Goal: Task Accomplishment & Management: Manage account settings

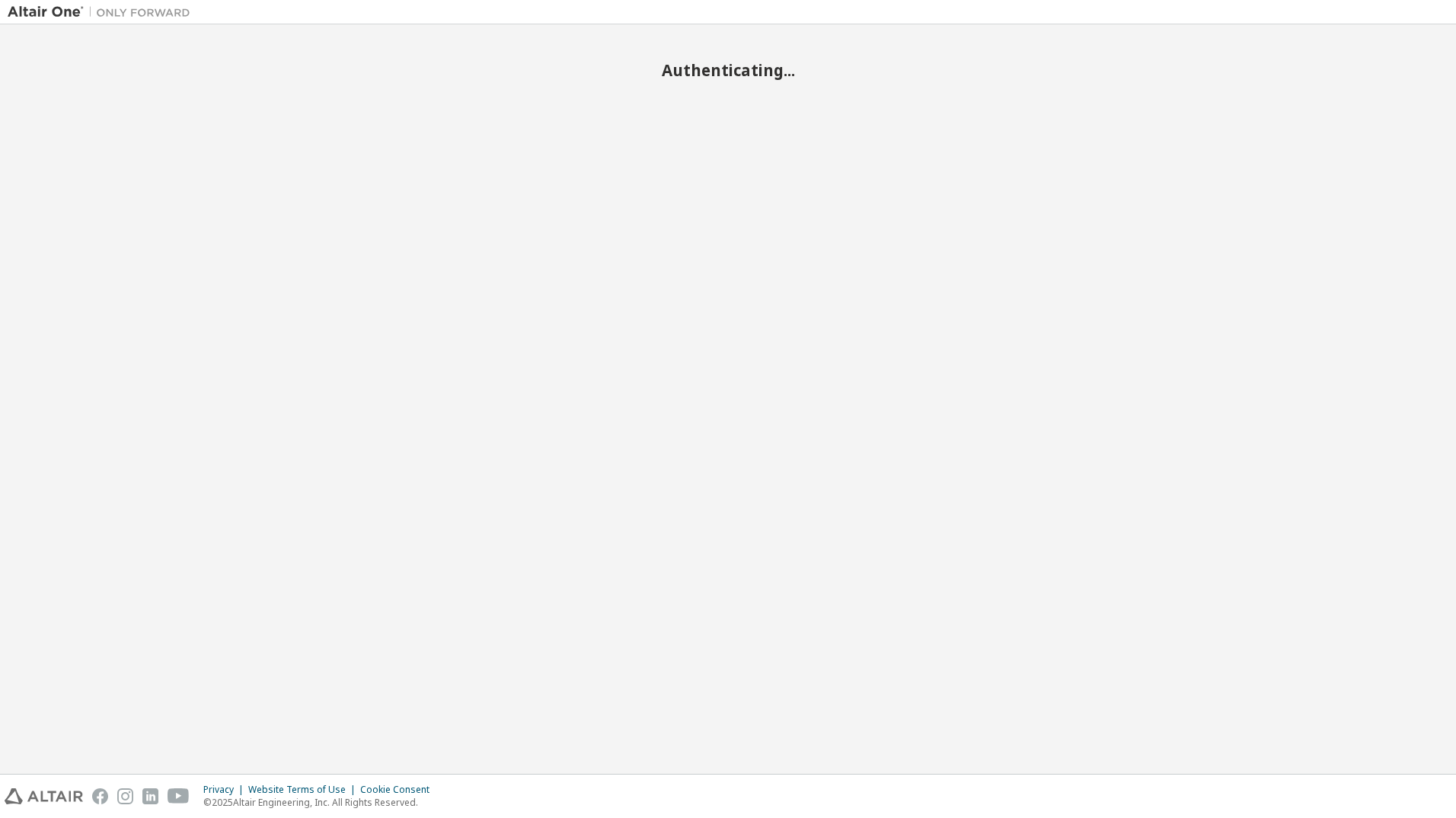
click at [720, 466] on div "Authenticating..." at bounding box center [728, 399] width 1441 height 735
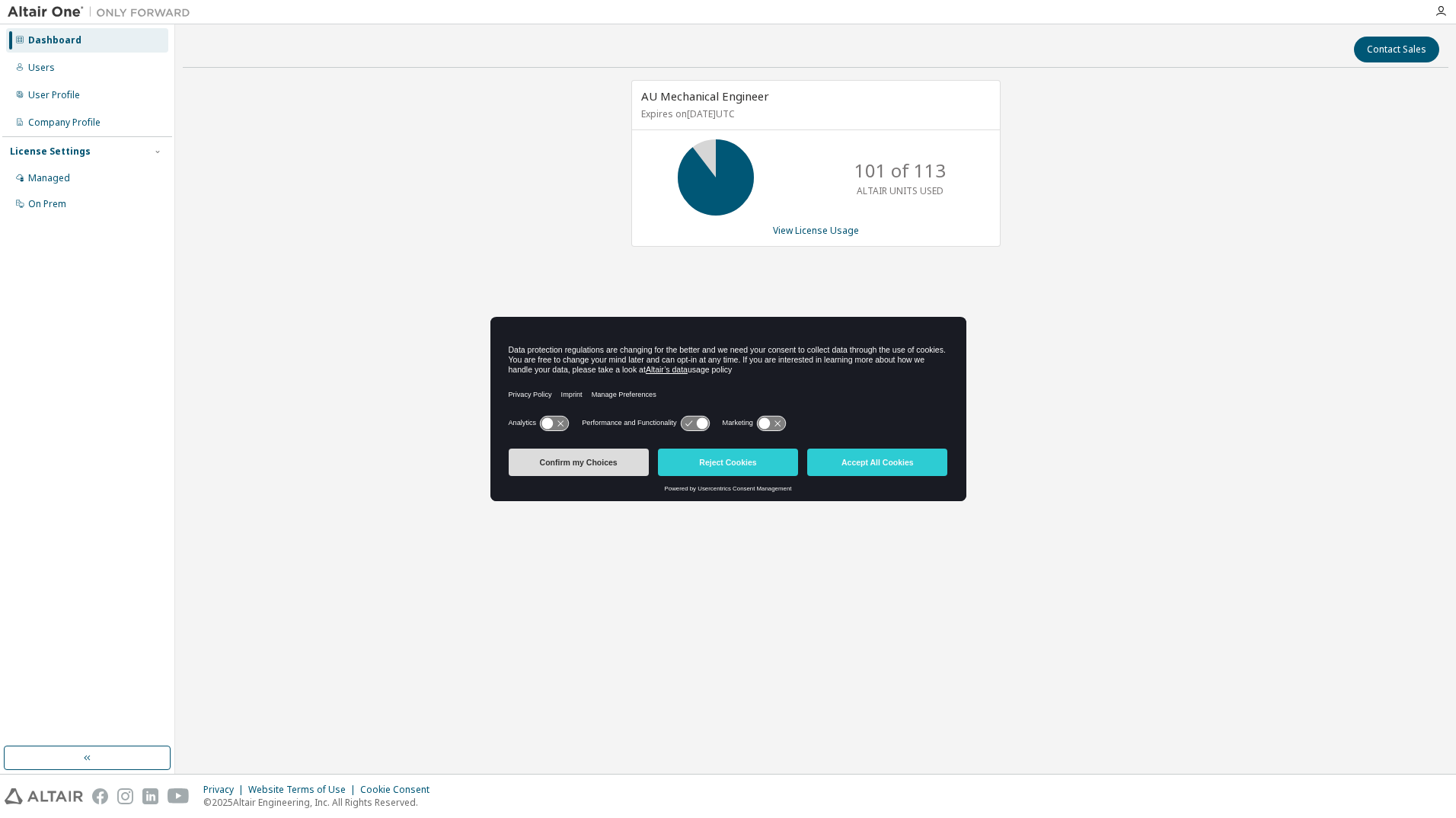
click at [609, 459] on button "Confirm my Choices" at bounding box center [578, 462] width 141 height 27
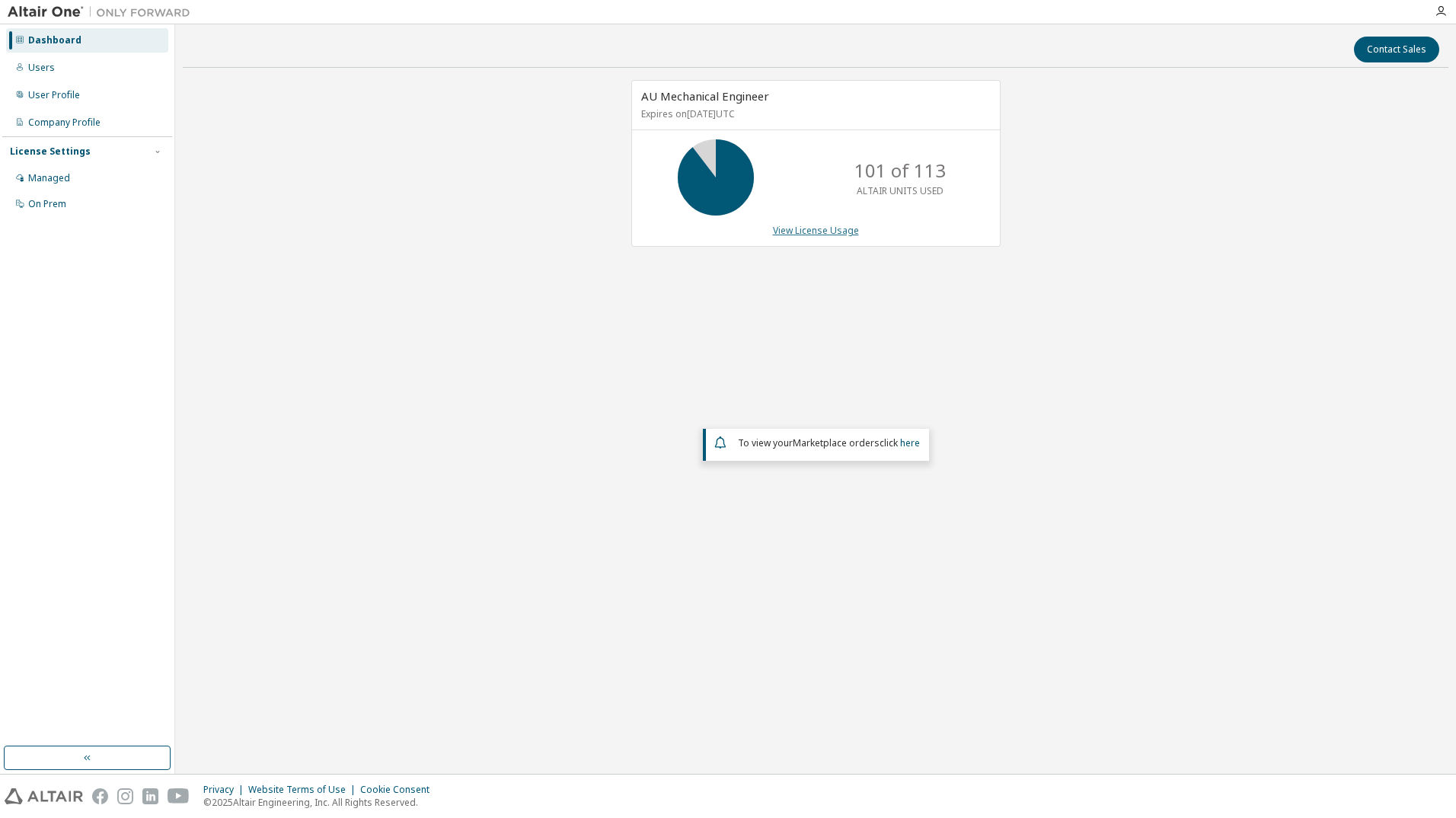
click at [801, 233] on link "View License Usage" at bounding box center [816, 230] width 86 height 13
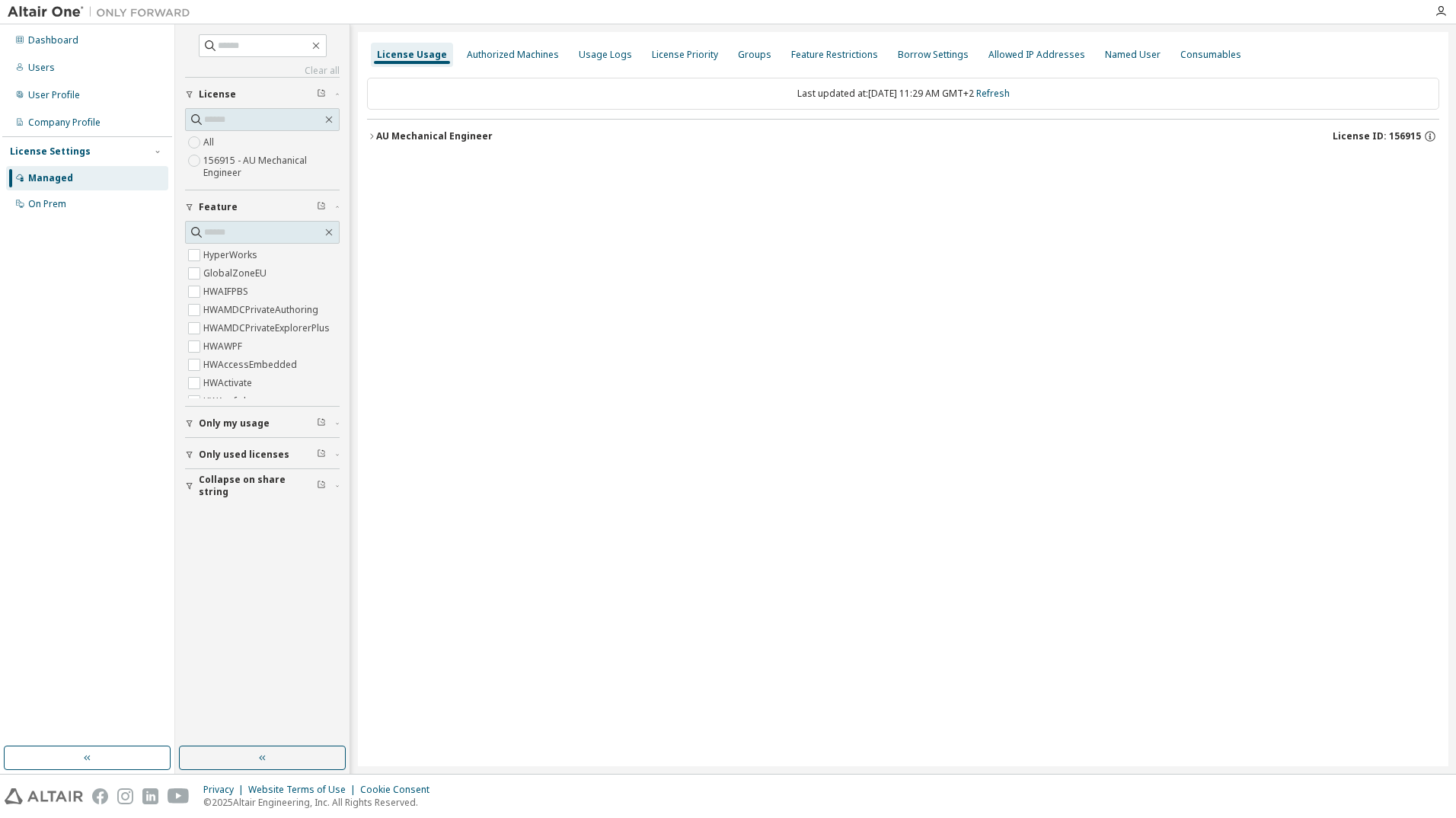
click at [375, 139] on icon "button" at bounding box center [372, 137] width 9 height 9
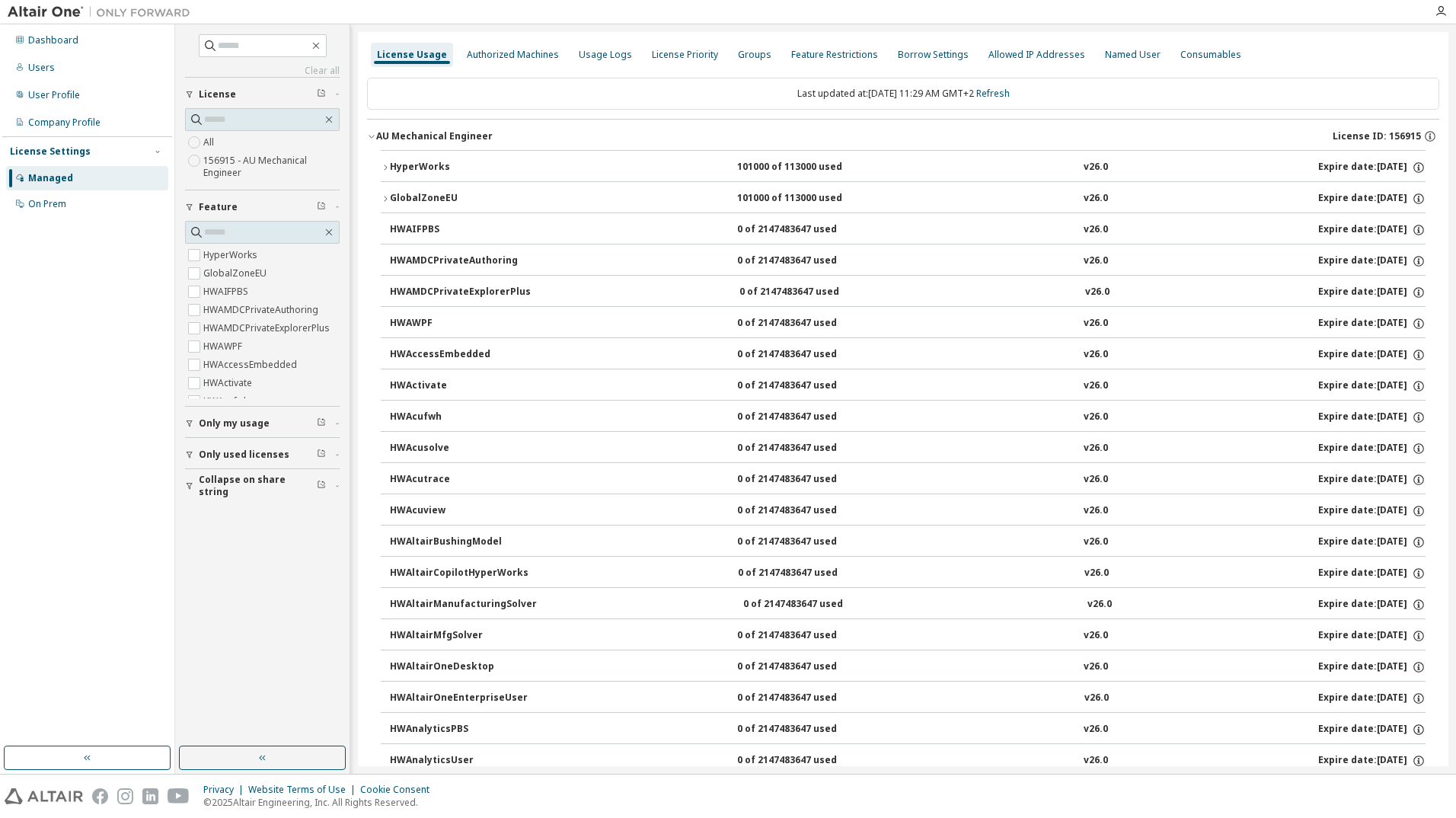
click at [384, 164] on icon "button" at bounding box center [386, 168] width 9 height 9
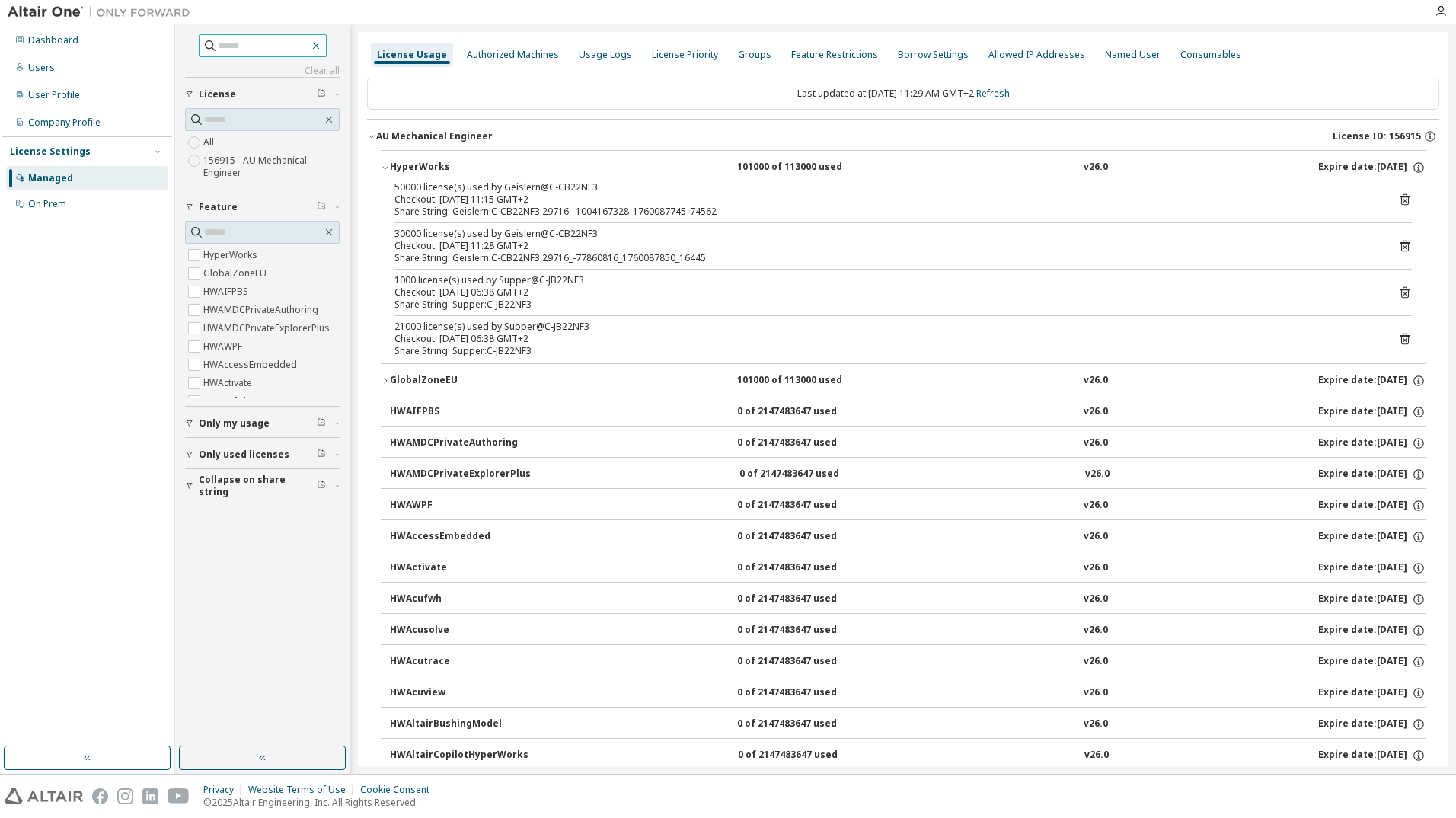
click at [323, 42] on icon "button" at bounding box center [316, 45] width 12 height 12
click at [296, 760] on button "button" at bounding box center [262, 759] width 167 height 25
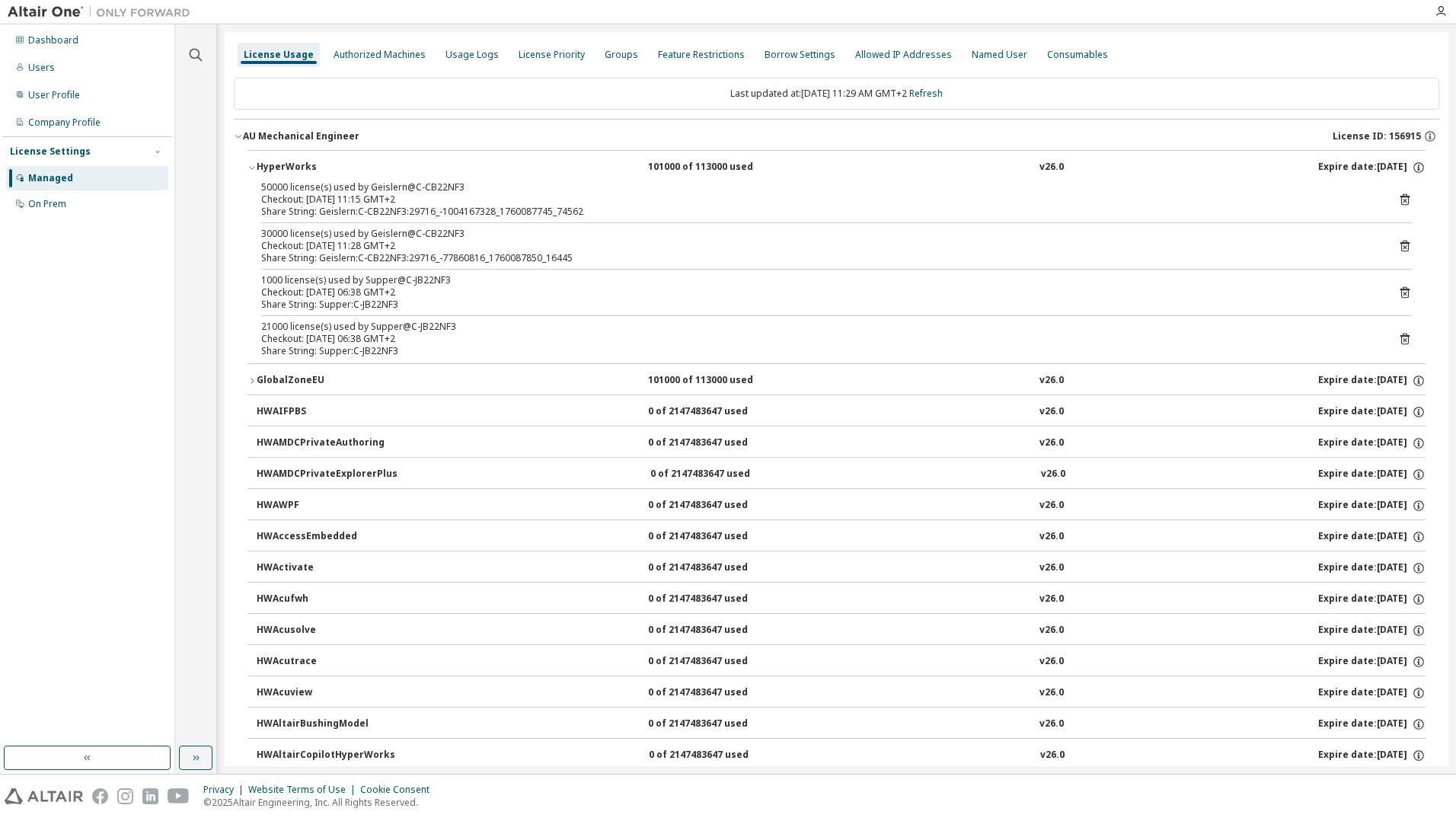
click at [74, 184] on div "Managed" at bounding box center [87, 178] width 162 height 25
click at [238, 136] on icon "button" at bounding box center [239, 137] width 9 height 9
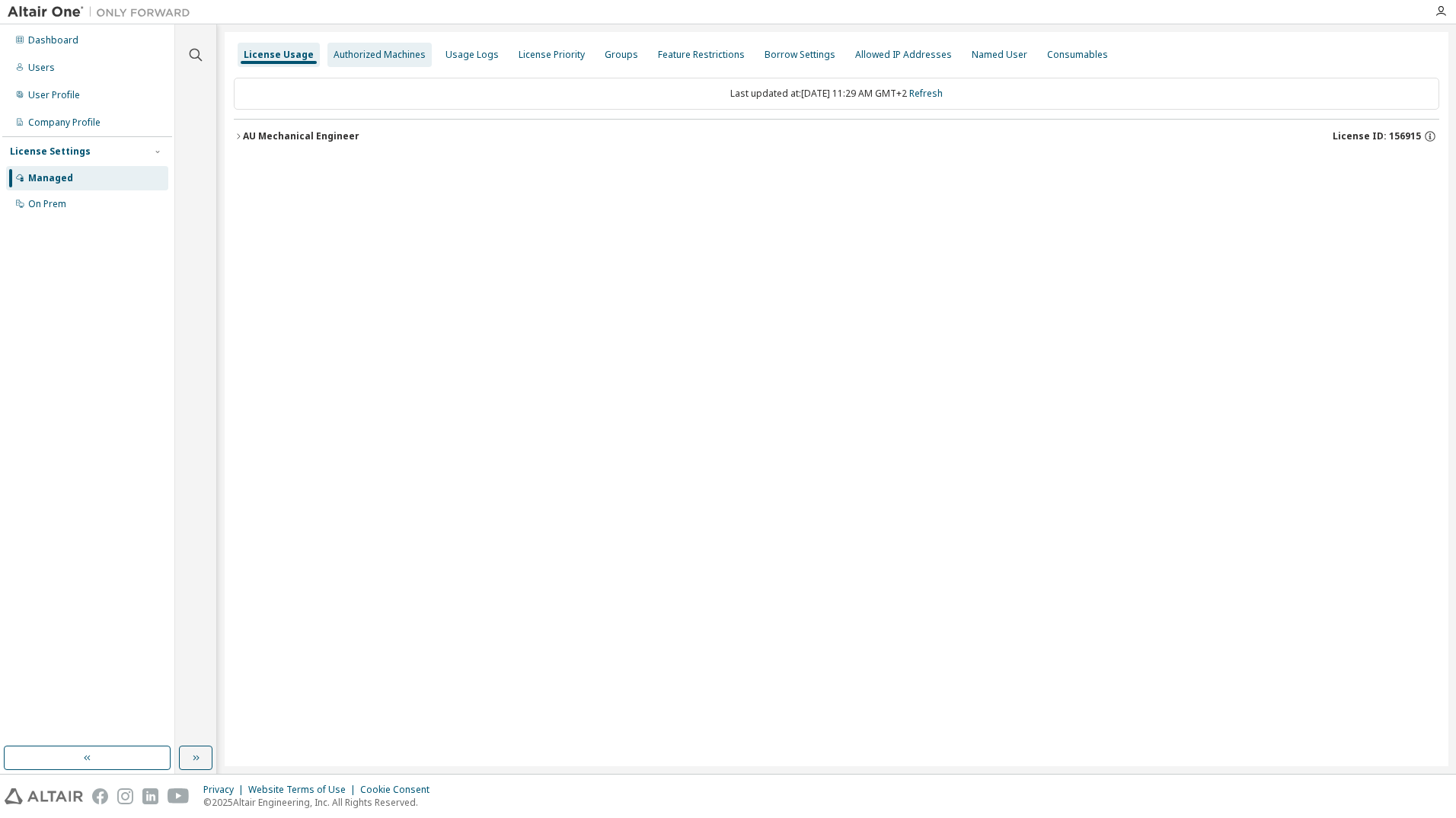
click at [369, 49] on div "Authorized Machines" at bounding box center [380, 55] width 92 height 12
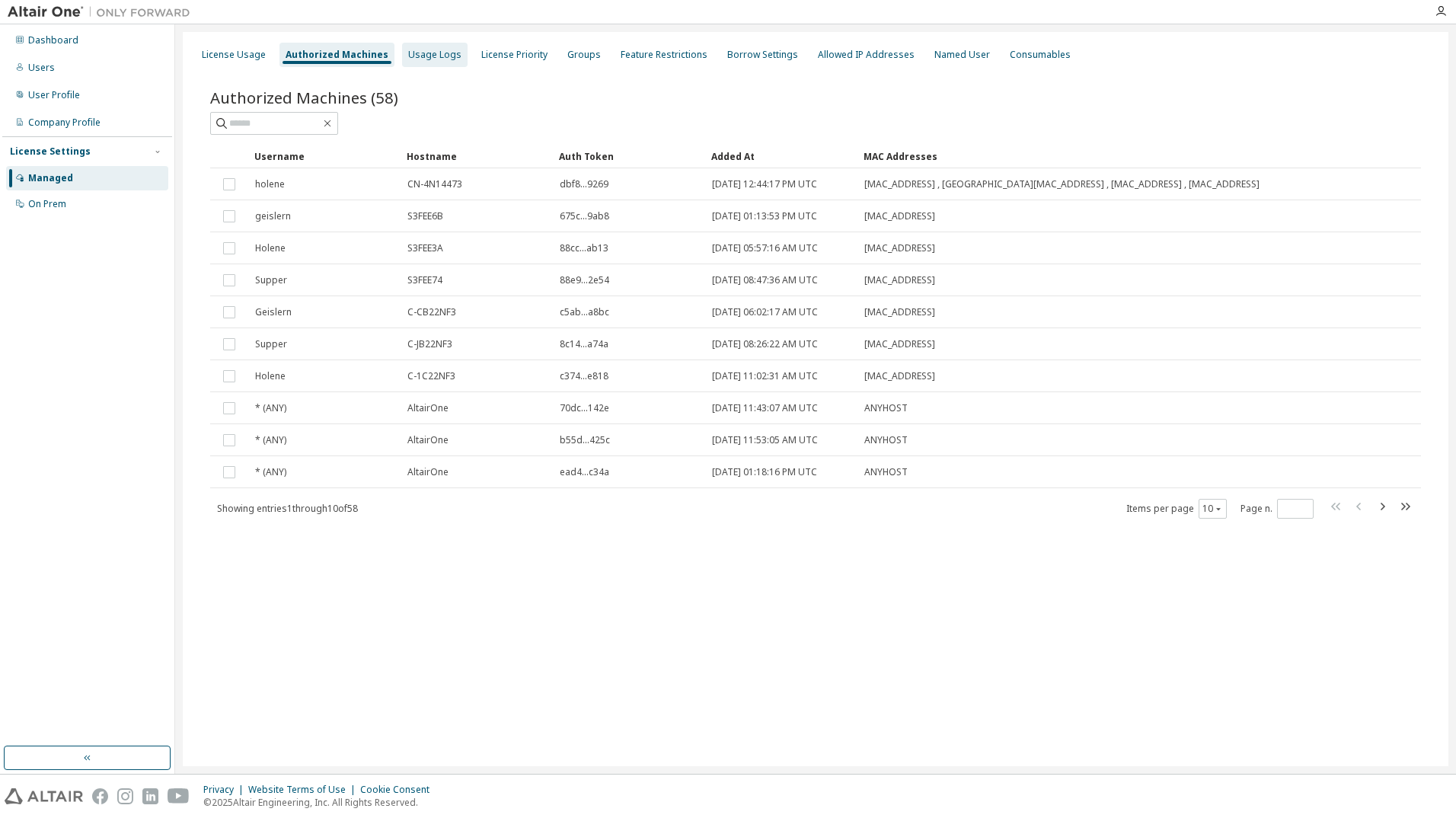
click at [434, 56] on div "Usage Logs" at bounding box center [435, 55] width 54 height 12
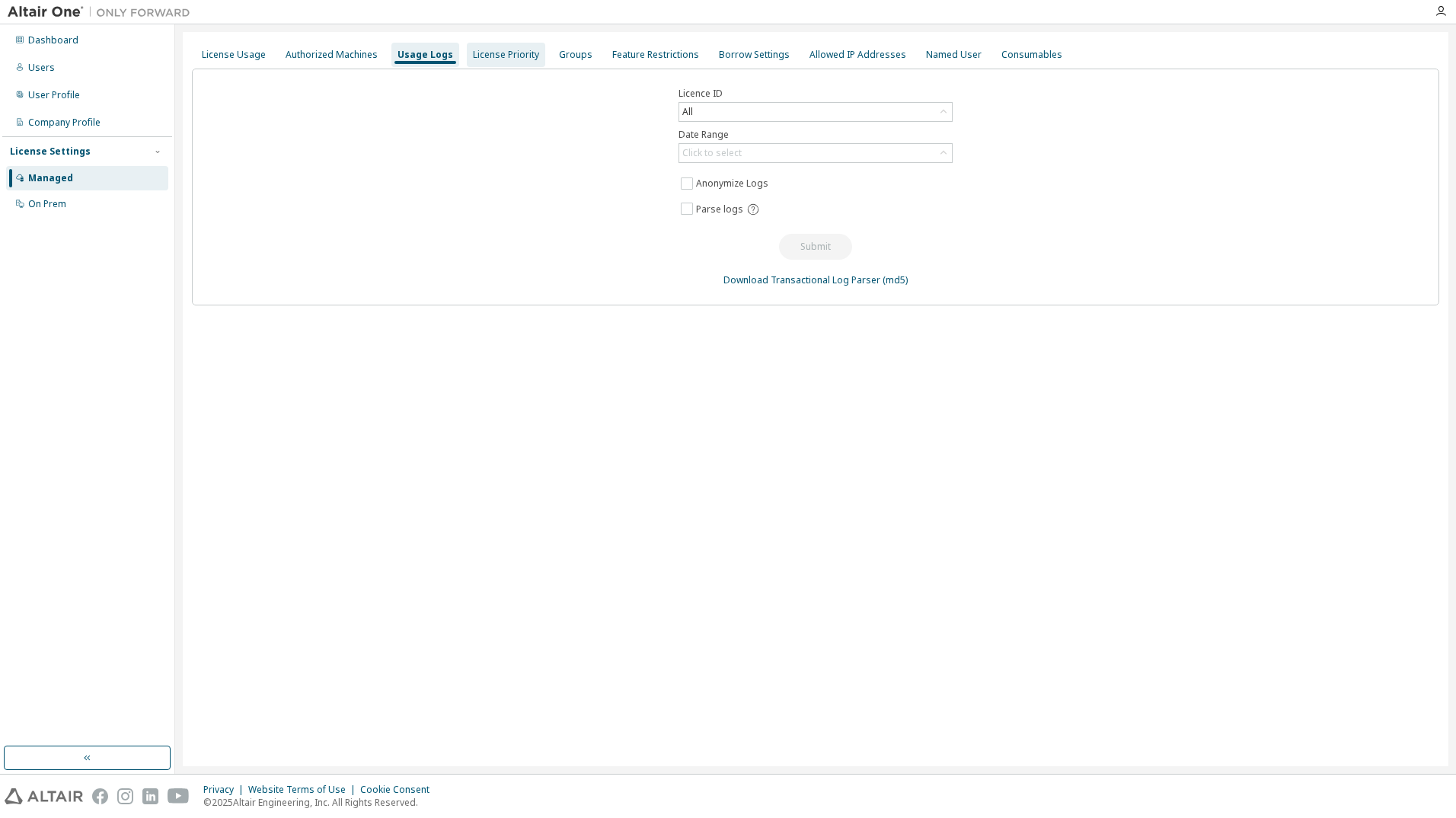
click at [495, 57] on div "License Priority" at bounding box center [506, 55] width 66 height 12
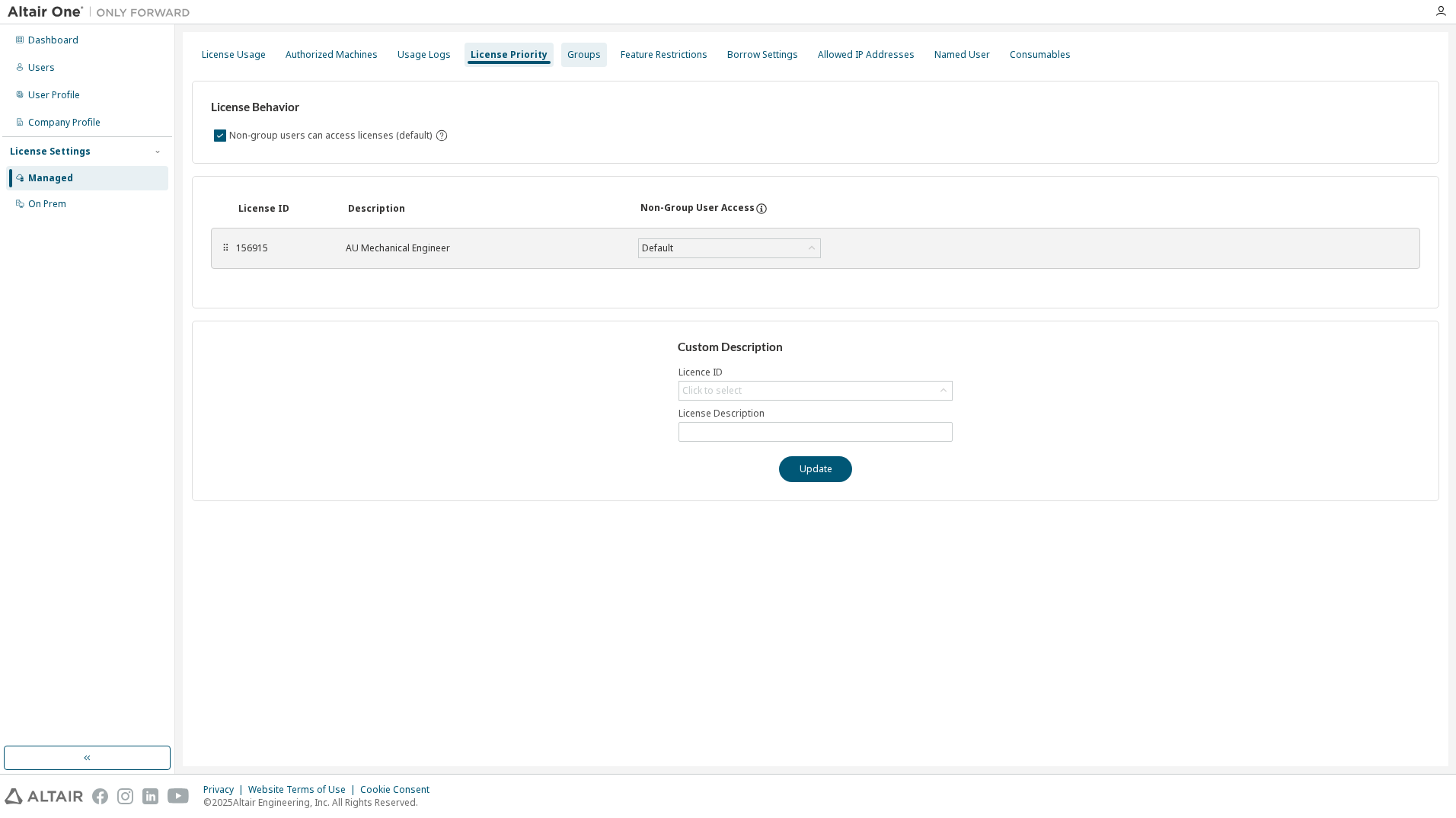
click at [568, 57] on div "Groups" at bounding box center [585, 55] width 34 height 12
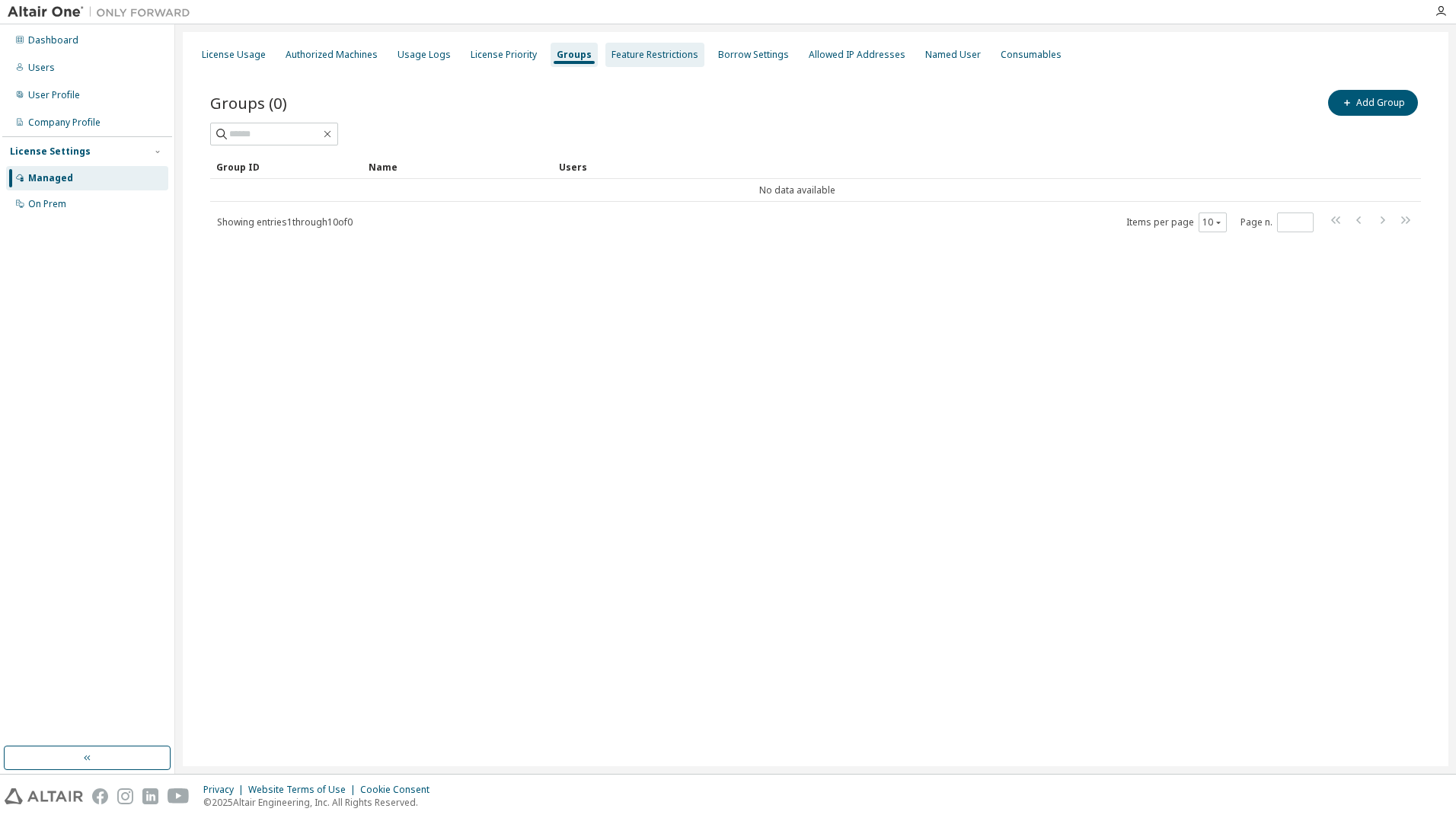
click at [630, 64] on div "Feature Restrictions" at bounding box center [654, 55] width 99 height 25
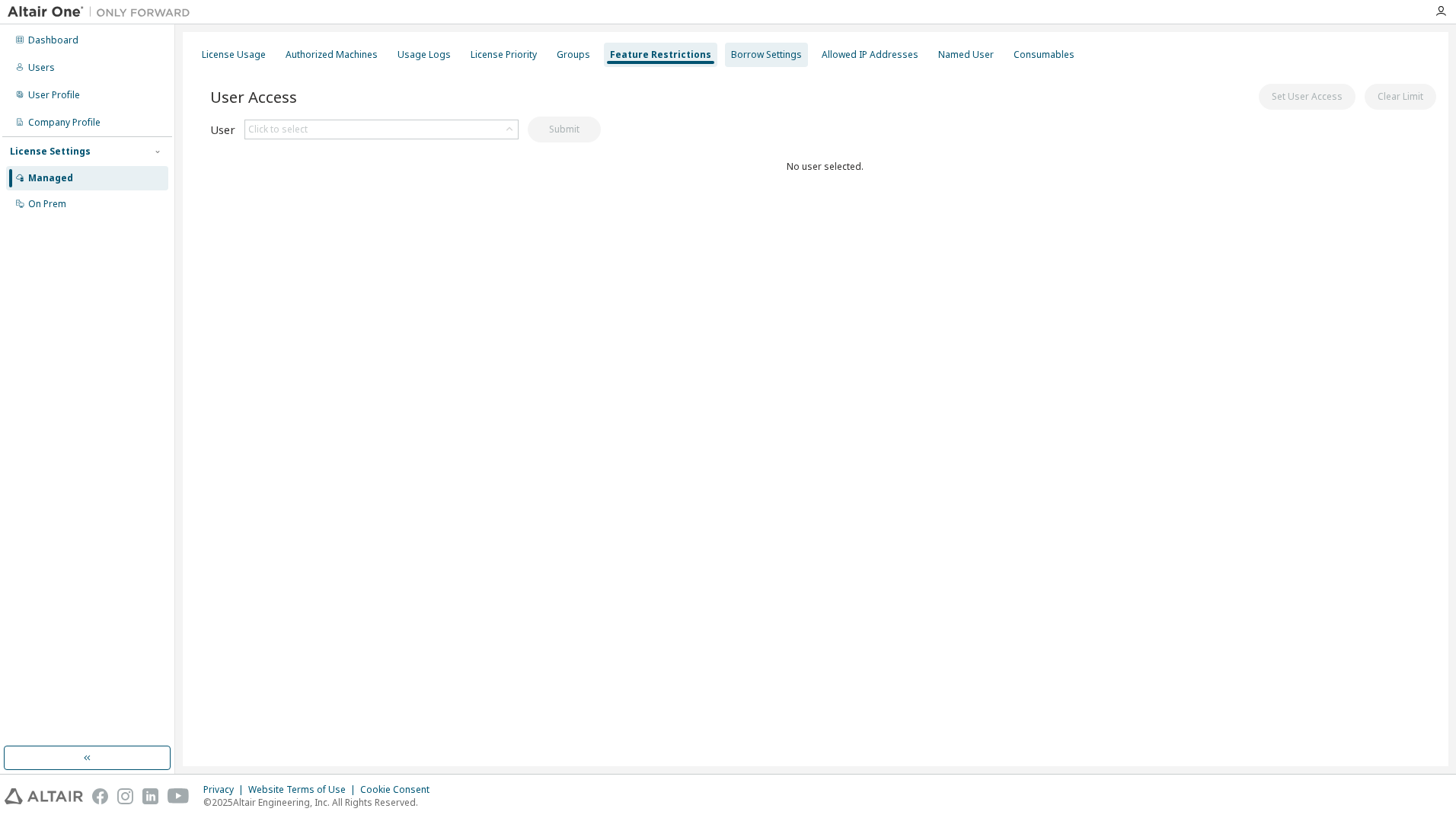
click at [725, 62] on div "Borrow Settings" at bounding box center [767, 55] width 83 height 25
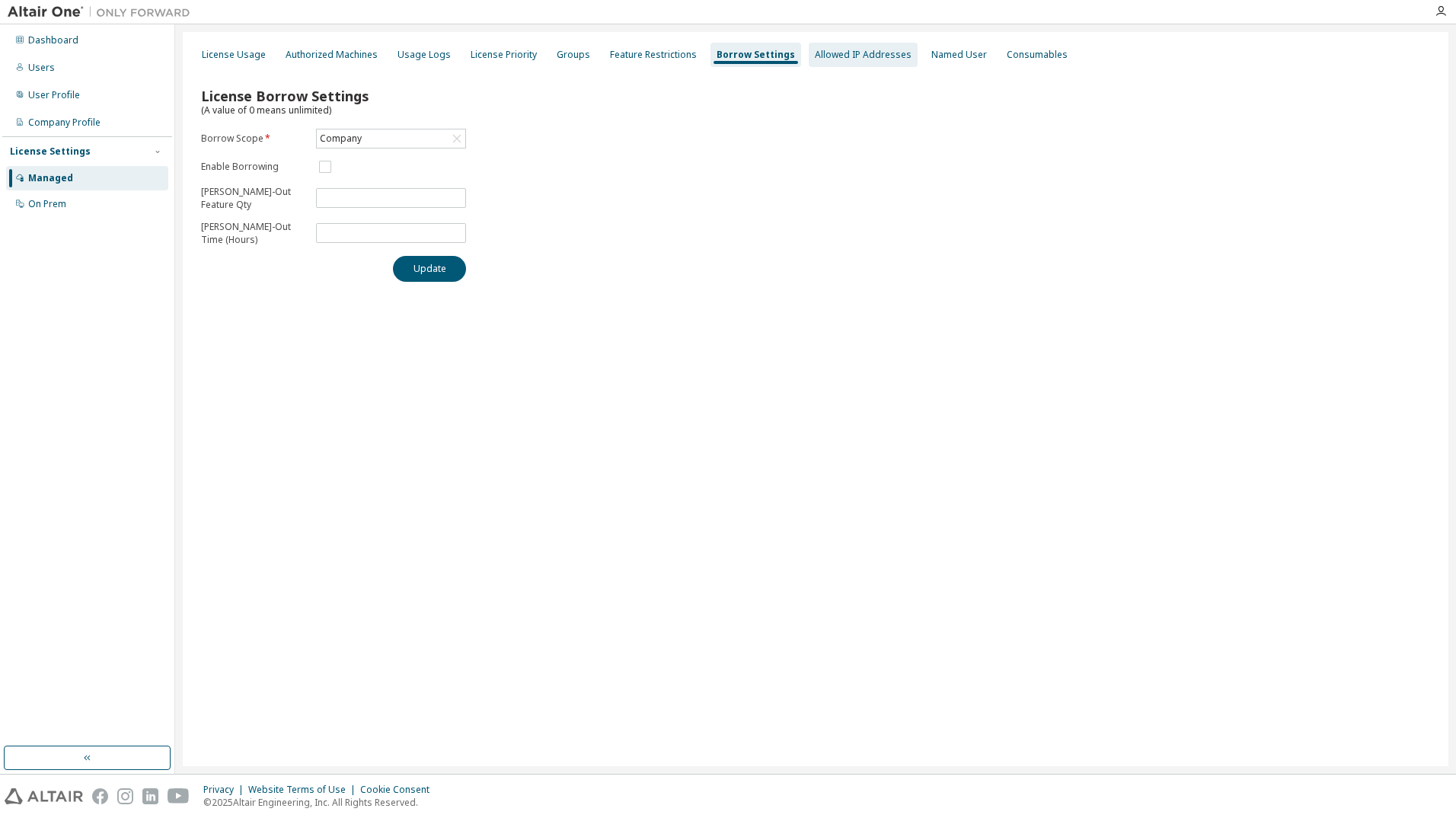
click at [854, 63] on div "Allowed IP Addresses" at bounding box center [863, 55] width 108 height 25
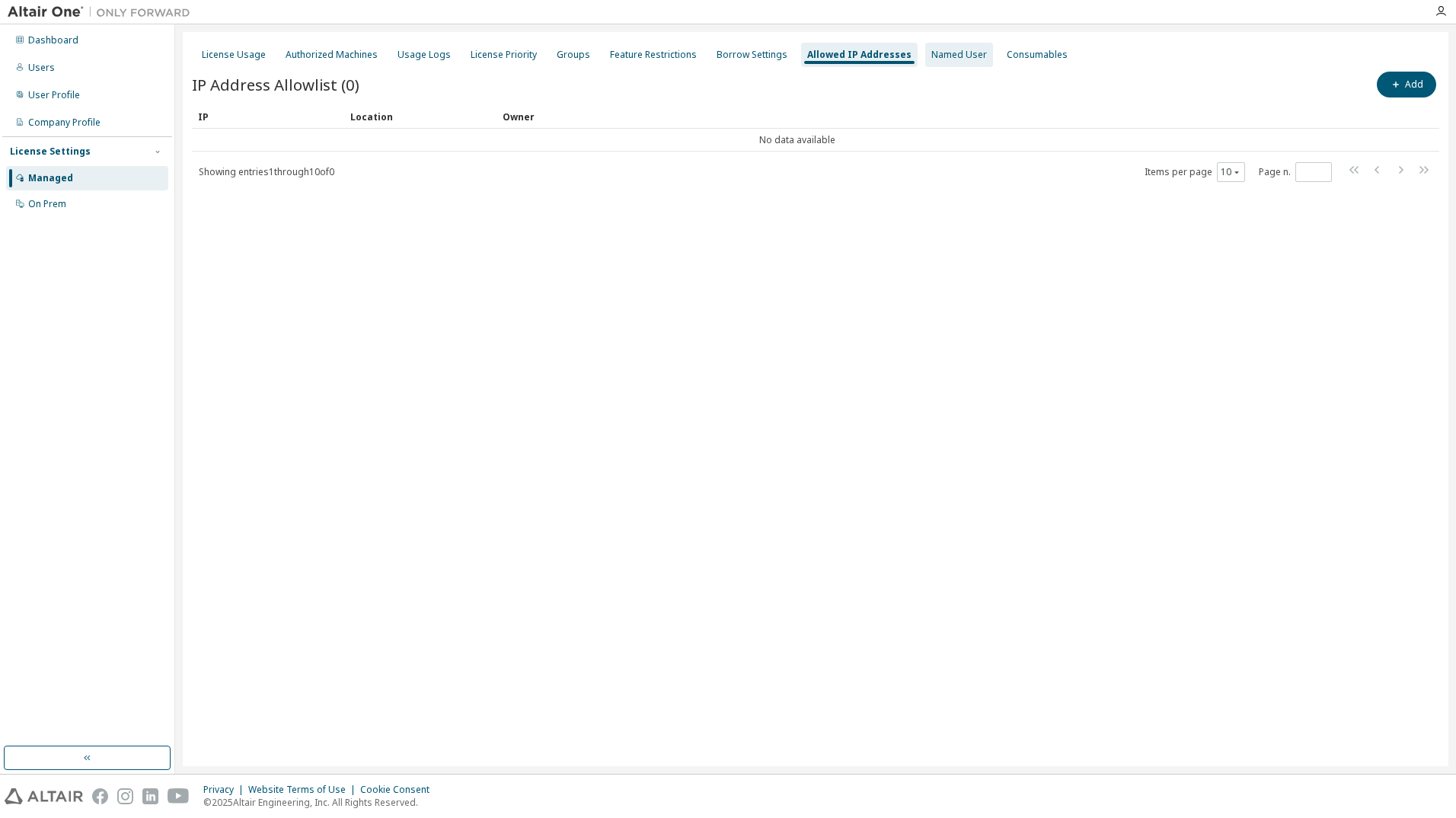
click at [935, 65] on div "Named User" at bounding box center [959, 55] width 68 height 25
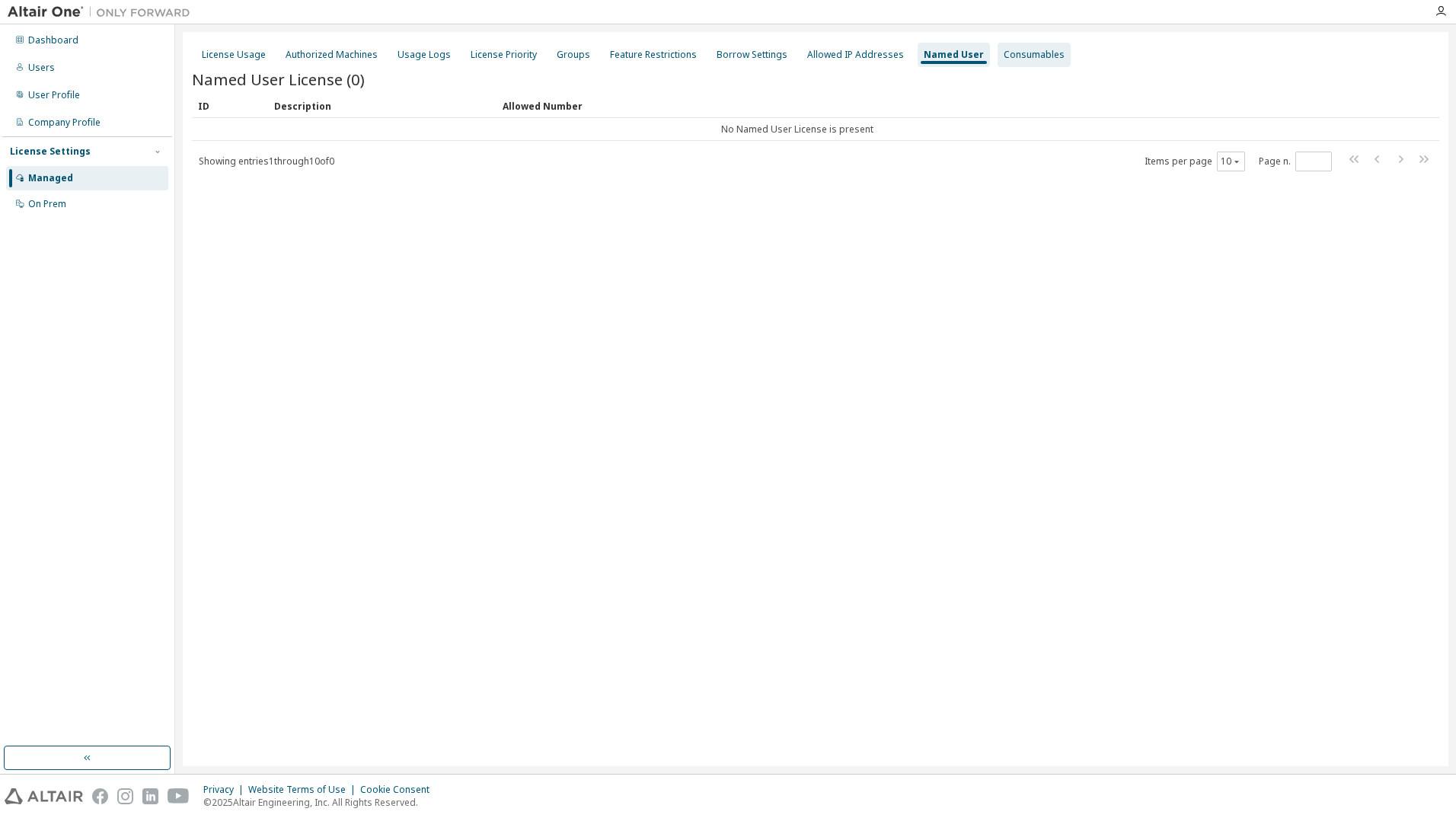
click at [1003, 58] on div "Consumables" at bounding box center [1034, 55] width 61 height 12
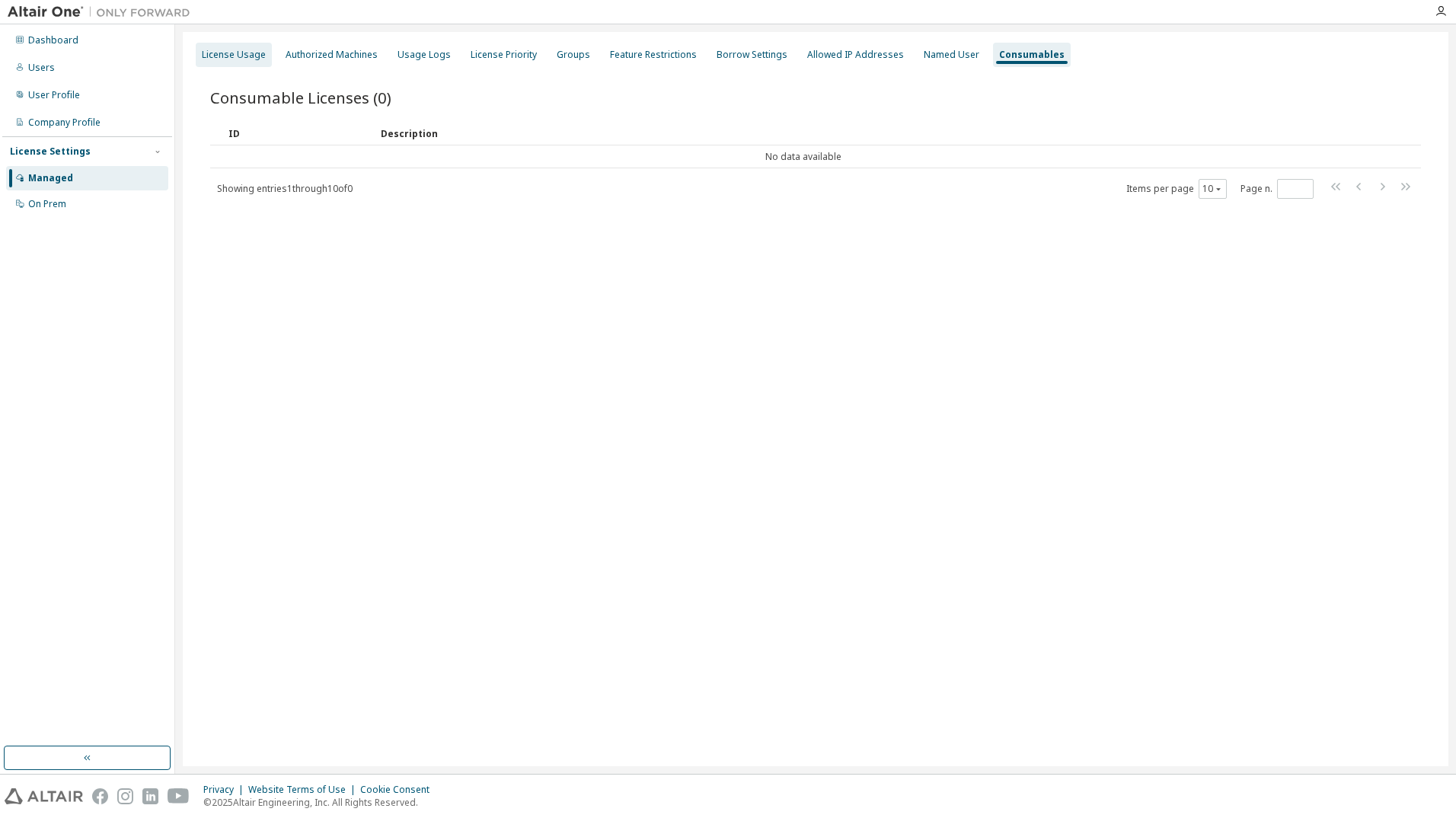
click at [239, 55] on div "License Usage" at bounding box center [234, 55] width 64 height 12
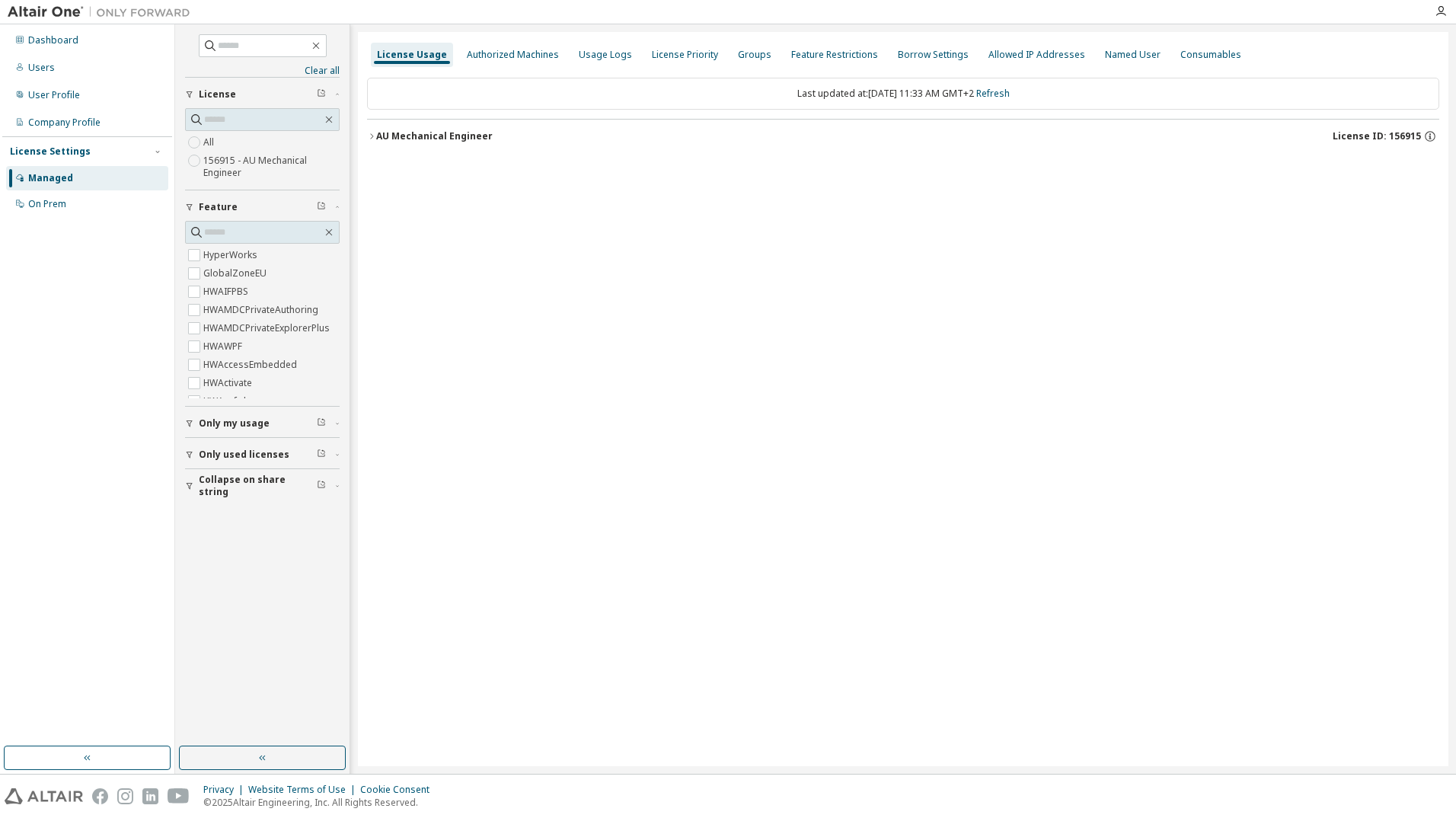
click at [238, 161] on label "156915 - AU Mechanical Engineer" at bounding box center [272, 167] width 137 height 30
click at [373, 133] on icon "button" at bounding box center [372, 137] width 9 height 9
click at [372, 135] on icon "button" at bounding box center [372, 137] width 9 height 9
